Goal: Task Accomplishment & Management: Complete application form

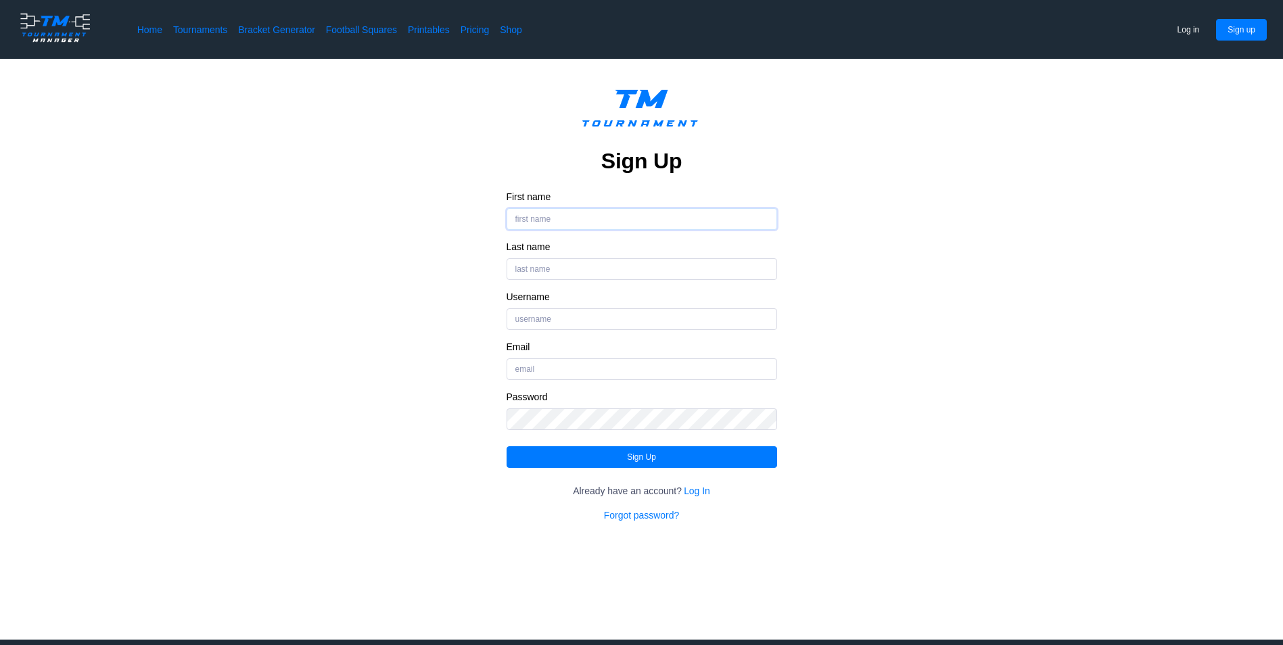
click at [528, 212] on input "First name" at bounding box center [642, 219] width 271 height 22
click at [523, 216] on input "First name" at bounding box center [642, 219] width 271 height 22
type input "[PERSON_NAME]"
click at [516, 265] on input "Last name" at bounding box center [642, 269] width 271 height 22
type input "[PERSON_NAME]"
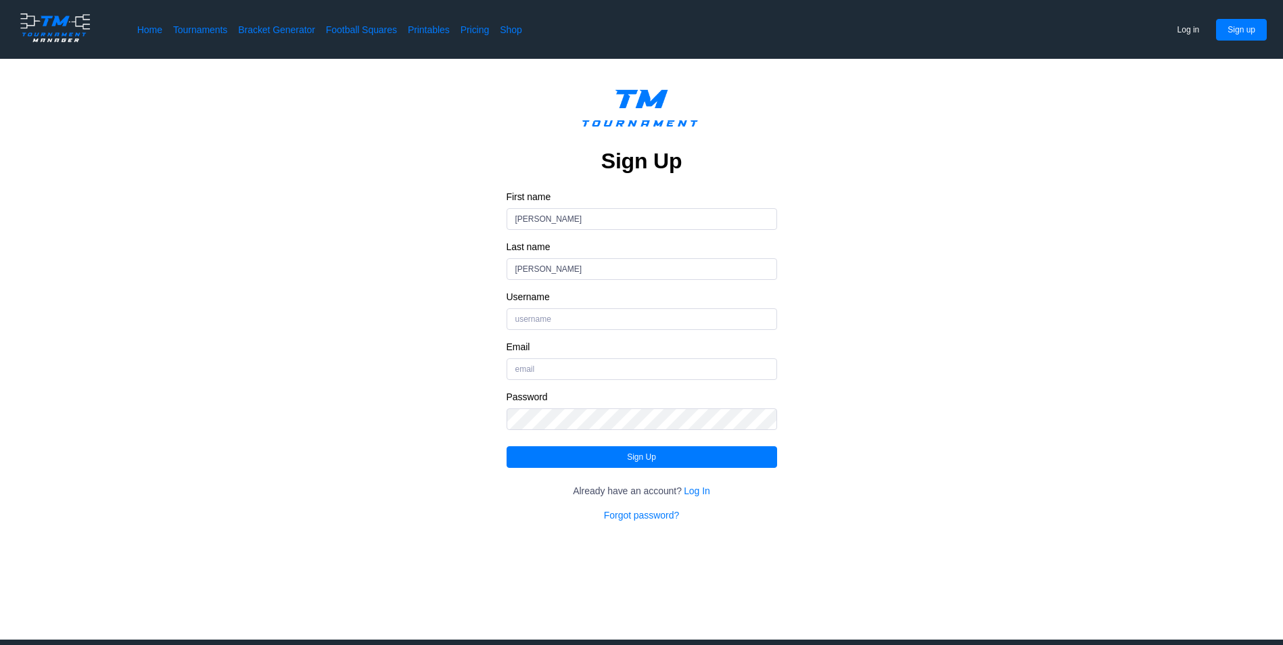
click at [478, 286] on div "Sign Up First name [PERSON_NAME] Last name [PERSON_NAME] Username Email Passwor…" at bounding box center [641, 301] width 1175 height 442
click at [537, 316] on input "Username" at bounding box center [642, 319] width 271 height 22
type input "JoshCastner"
click at [531, 367] on input "Email" at bounding box center [642, 369] width 271 height 22
type input "[EMAIL_ADDRESS][DOMAIN_NAME]"
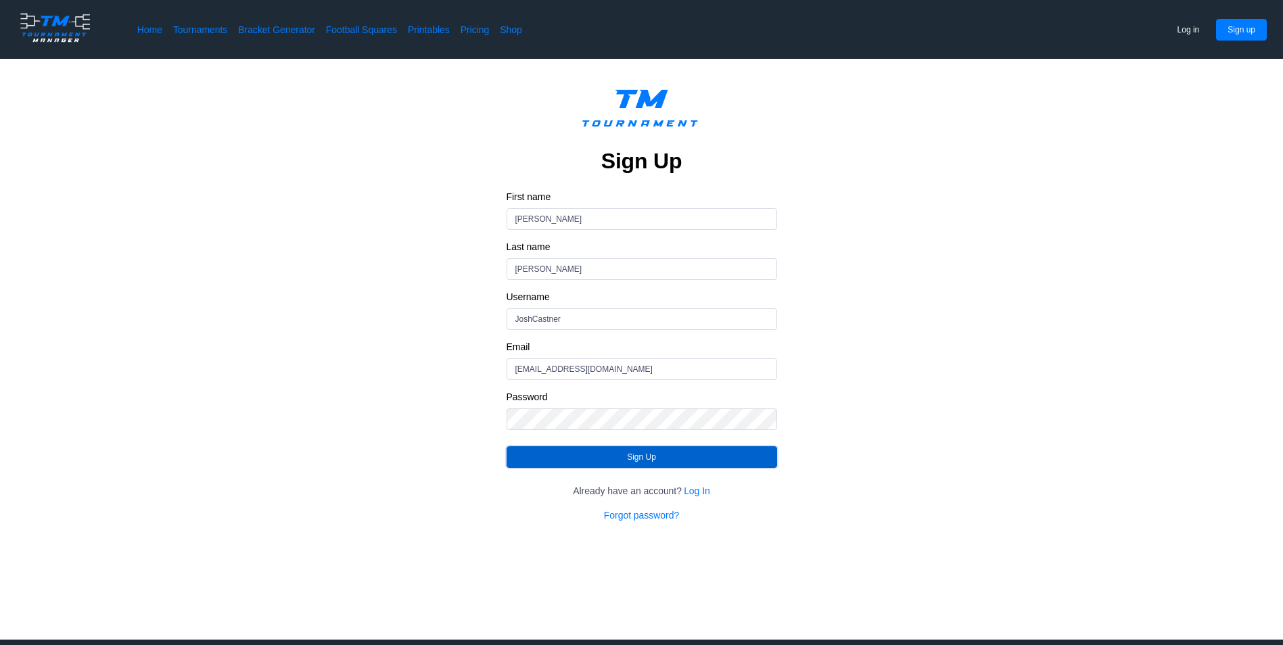
click at [584, 457] on button "Sign Up" at bounding box center [642, 457] width 271 height 22
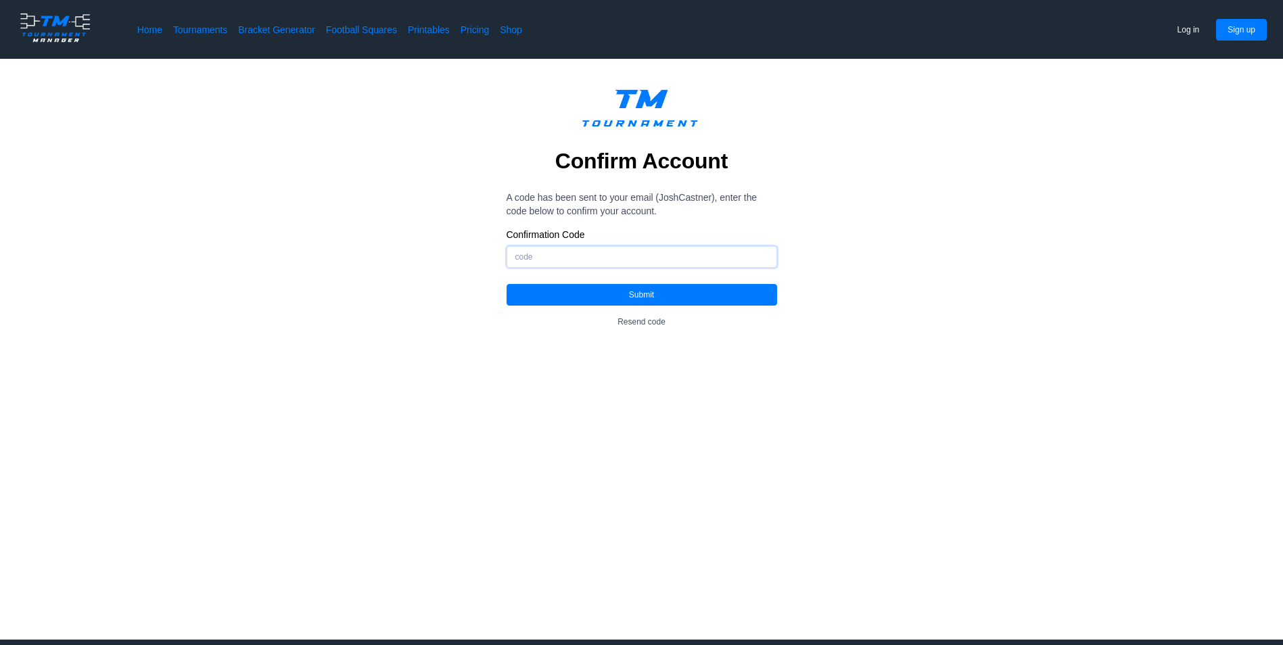
click at [619, 262] on input "Confirmation Code" at bounding box center [642, 257] width 271 height 22
type input "284129"
click at [602, 291] on button "Submit" at bounding box center [642, 295] width 271 height 22
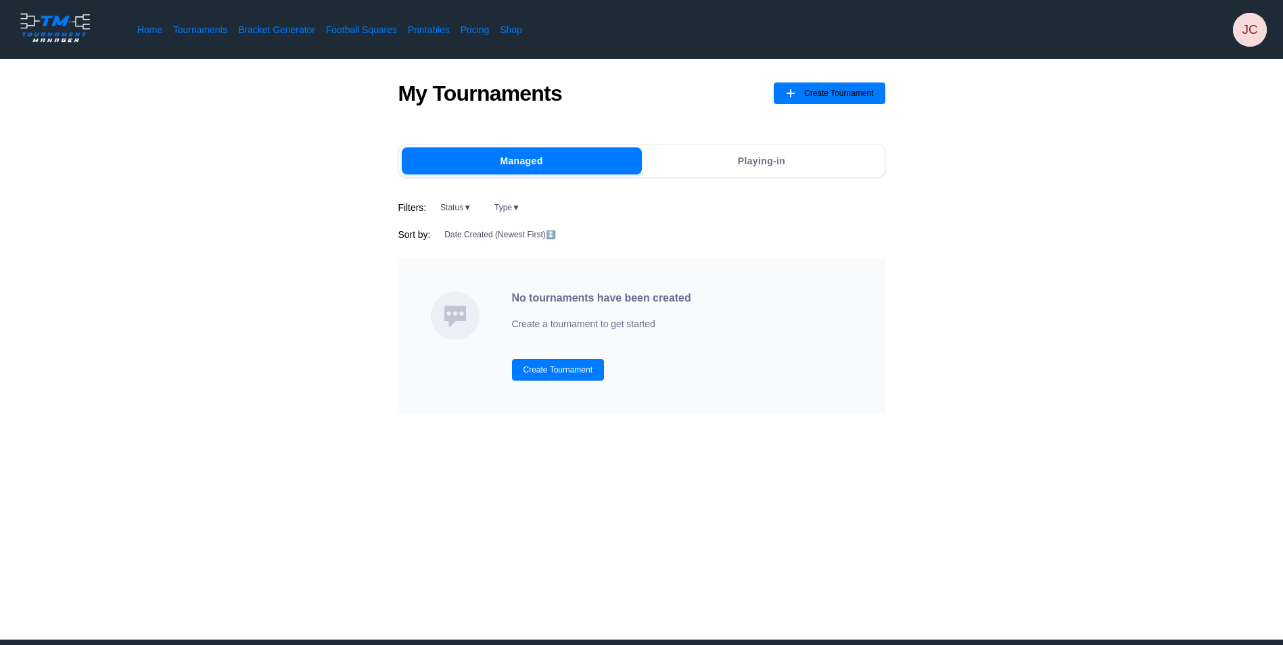
click at [826, 105] on div "My Tournaments Create Tournament" at bounding box center [641, 101] width 487 height 42
click at [824, 99] on span "Create Tournament" at bounding box center [839, 94] width 70 height 22
